Goal: Information Seeking & Learning: Learn about a topic

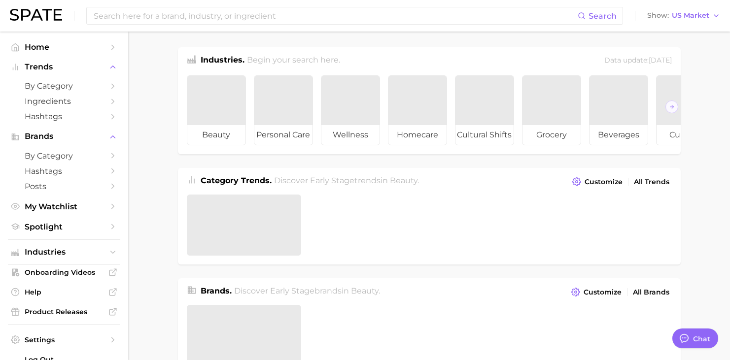
type textarea "x"
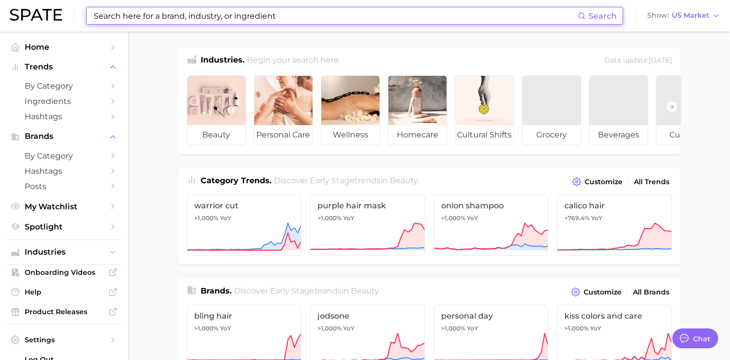
click at [157, 15] on input at bounding box center [335, 15] width 485 height 17
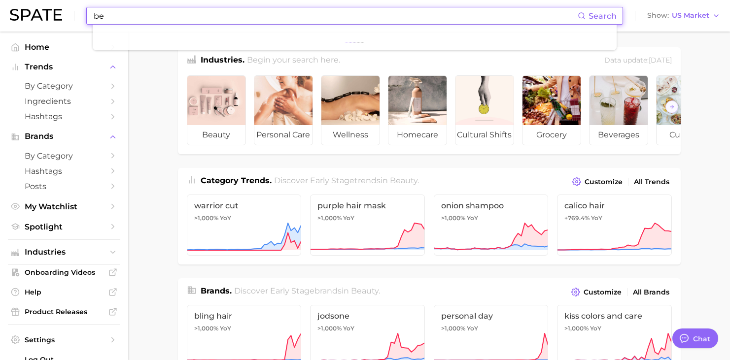
type input "b"
type input "q"
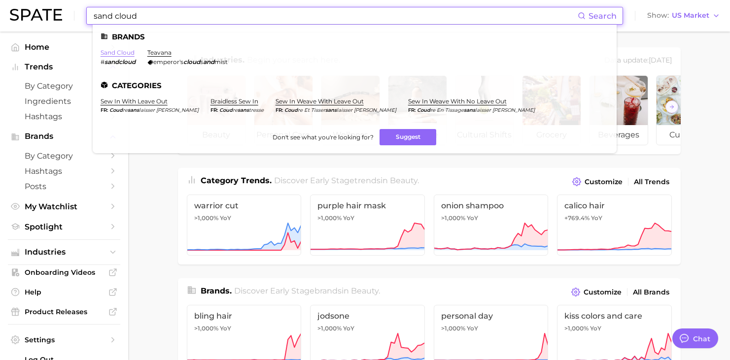
type input "sand cloud"
click at [122, 51] on link "sand cloud" at bounding box center [118, 52] width 34 height 7
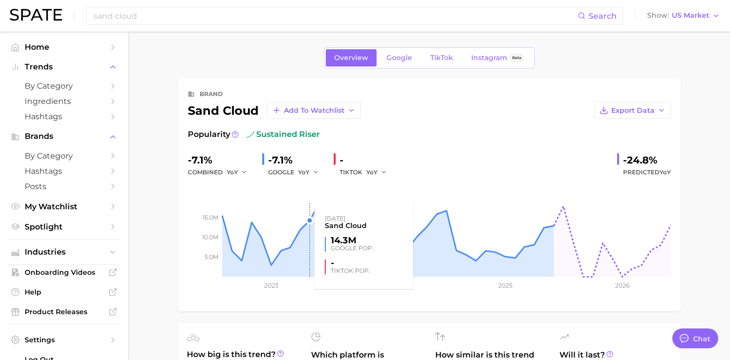
type textarea "x"
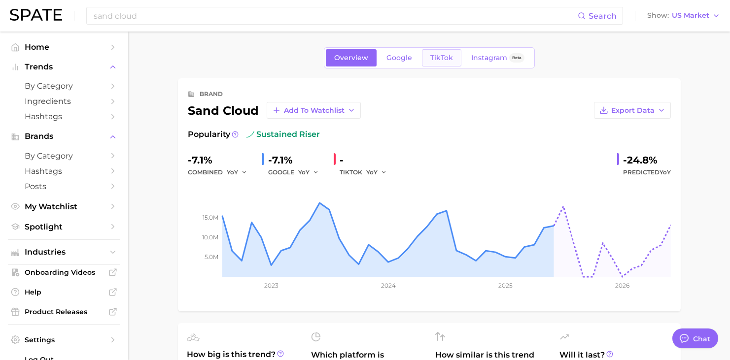
click at [445, 58] on span "TikTok" at bounding box center [441, 58] width 23 height 8
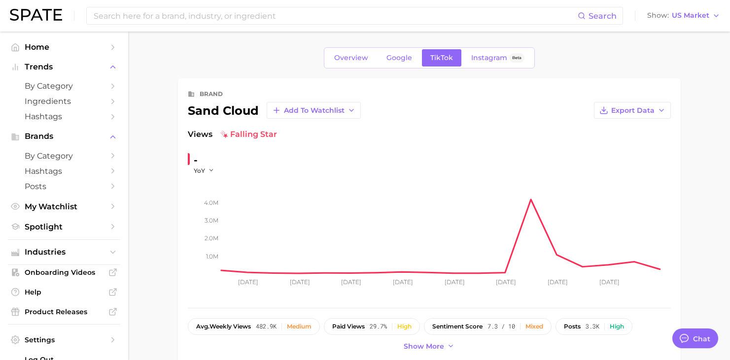
click at [484, 48] on div "Overview Google TikTok Instagram Beta" at bounding box center [429, 57] width 211 height 21
click at [480, 61] on span "Instagram" at bounding box center [489, 58] width 36 height 8
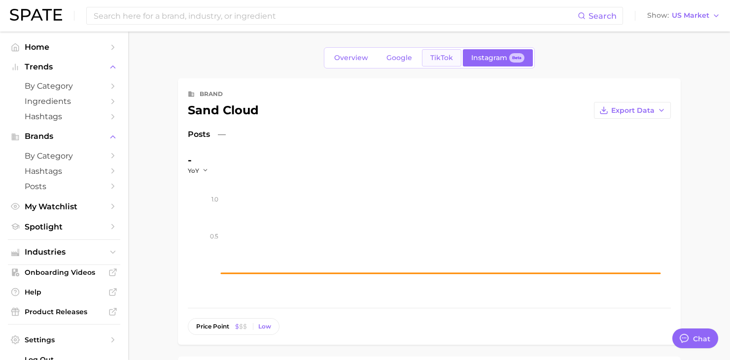
click at [441, 58] on span "TikTok" at bounding box center [441, 58] width 23 height 8
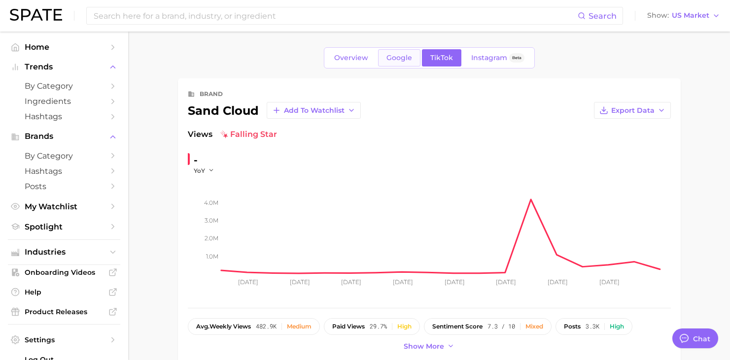
click at [396, 55] on span "Google" at bounding box center [399, 58] width 26 height 8
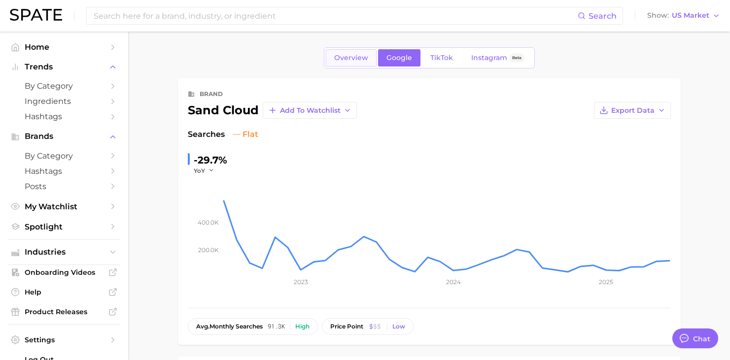
click at [351, 58] on span "Overview" at bounding box center [351, 58] width 34 height 8
